Goal: Transaction & Acquisition: Purchase product/service

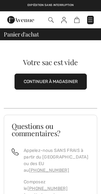
checkbox input "true"
click at [64, 86] on button "CONTINUER À MAGASINER" at bounding box center [50, 82] width 72 height 16
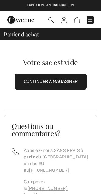
click at [63, 82] on button "CONTINUER À MAGASINER" at bounding box center [50, 82] width 72 height 16
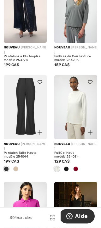
scroll to position [296, 0]
click at [76, 117] on img at bounding box center [75, 107] width 43 height 64
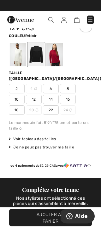
scroll to position [221, 0]
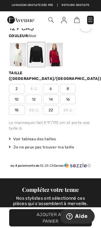
click at [14, 53] on div at bounding box center [18, 55] width 16 height 24
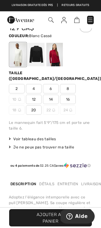
scroll to position [0, 0]
click at [53, 95] on span "14" at bounding box center [51, 99] width 16 height 9
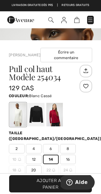
scroll to position [148, 0]
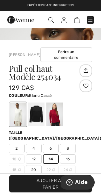
click at [54, 184] on span "Ajouter au panier" at bounding box center [50, 184] width 41 height 13
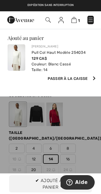
click at [52, 182] on span "Ajouter au panier" at bounding box center [59, 184] width 41 height 13
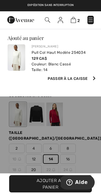
scroll to position [0, 0]
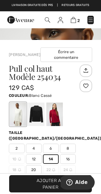
click at [74, 17] on img at bounding box center [73, 20] width 5 height 6
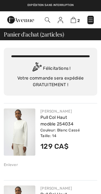
checkbox input "true"
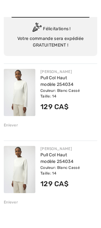
scroll to position [57, 0]
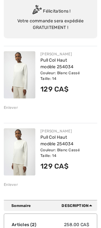
click at [14, 186] on div "Enlever" at bounding box center [11, 185] width 14 height 6
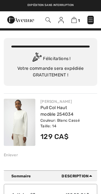
scroll to position [0, 0]
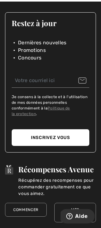
scroll to position [1224, 0]
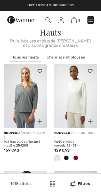
checkbox input "true"
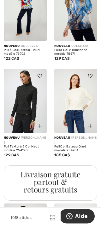
scroll to position [501, 0]
click at [23, 107] on img at bounding box center [25, 101] width 43 height 64
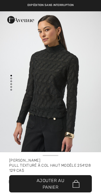
checkbox input "true"
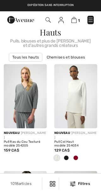
checkbox input "true"
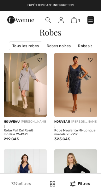
checkbox input "true"
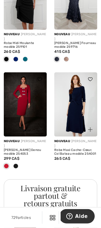
scroll to position [490, 0]
click at [77, 108] on img at bounding box center [75, 104] width 43 height 64
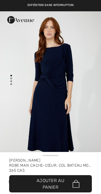
checkbox input "true"
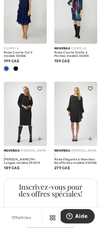
scroll to position [1127, 0]
click at [27, 112] on img at bounding box center [25, 114] width 43 height 64
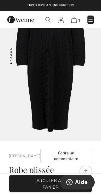
scroll to position [28, 0]
